Goal: Find specific page/section: Find specific page/section

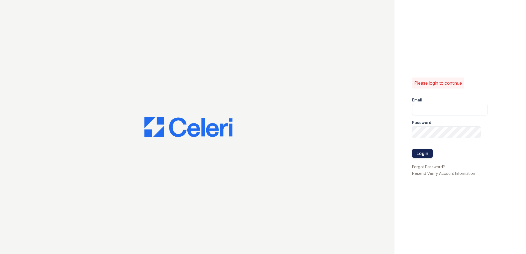
type input "arriveinnerharbor@trinity-pm.com"
click at [259, 153] on button "Login" at bounding box center [422, 153] width 21 height 9
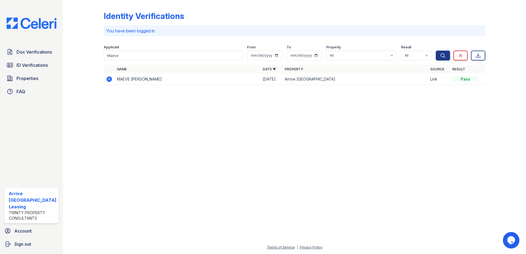
drag, startPoint x: 27, startPoint y: 49, endPoint x: 73, endPoint y: 45, distance: 45.8
click at [28, 49] on span "Doc Verifications" at bounding box center [33, 52] width 35 height 7
